Goal: Communication & Community: Answer question/provide support

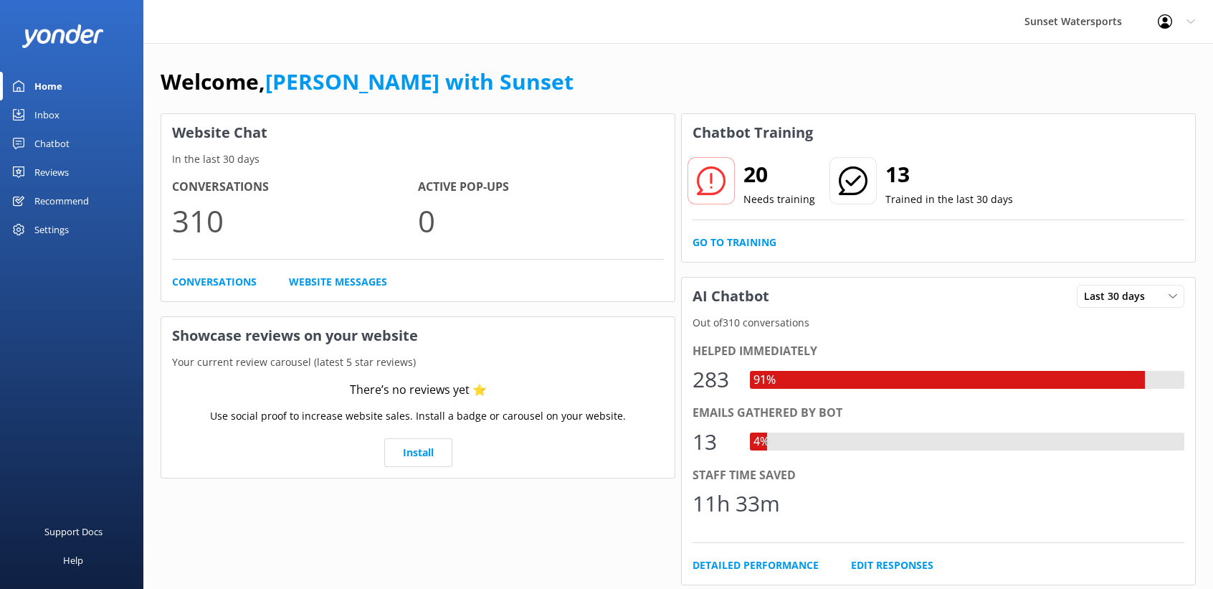
click at [41, 122] on div "Inbox" at bounding box center [46, 114] width 25 height 29
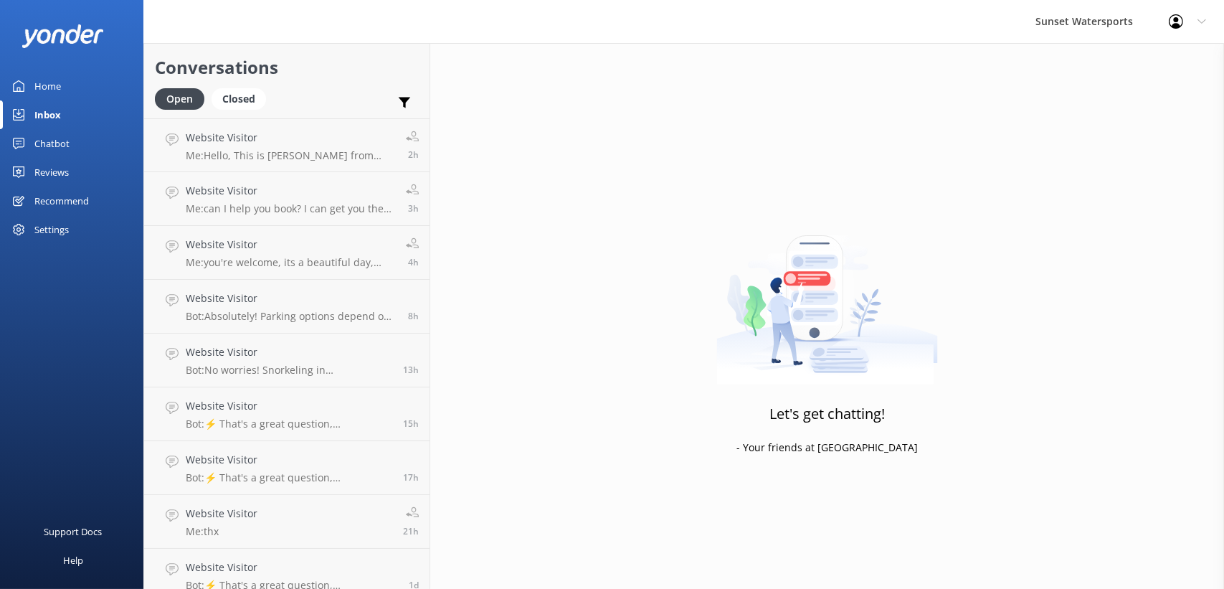
click at [510, 41] on div "Sunset Watersports Profile Settings Logout" at bounding box center [612, 21] width 1224 height 43
click at [518, 31] on div "Sunset Watersports Profile Settings Logout" at bounding box center [612, 21] width 1224 height 43
